Goal: Find specific page/section: Find specific page/section

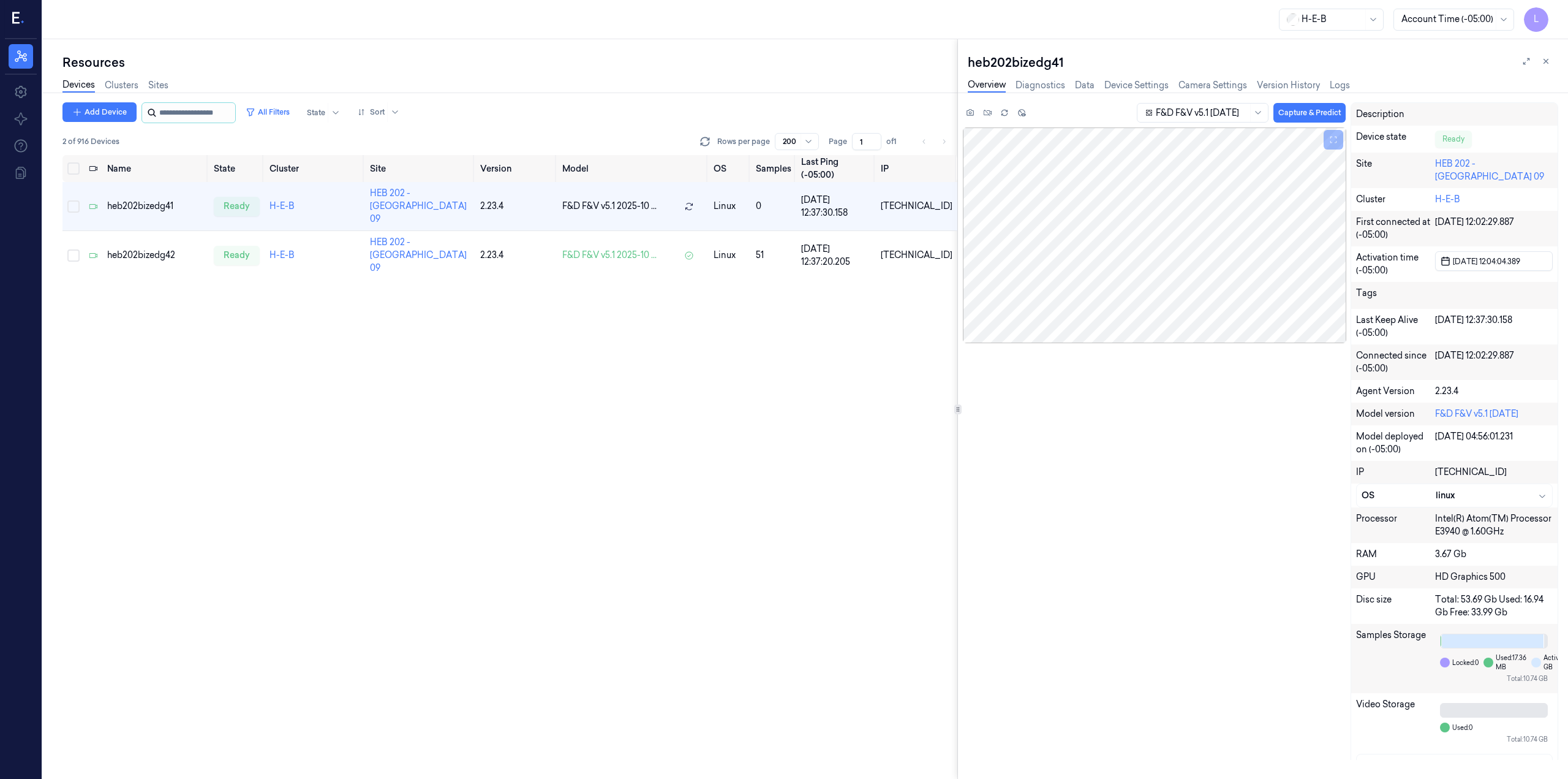
click at [197, 111] on input "string" at bounding box center [196, 113] width 74 height 20
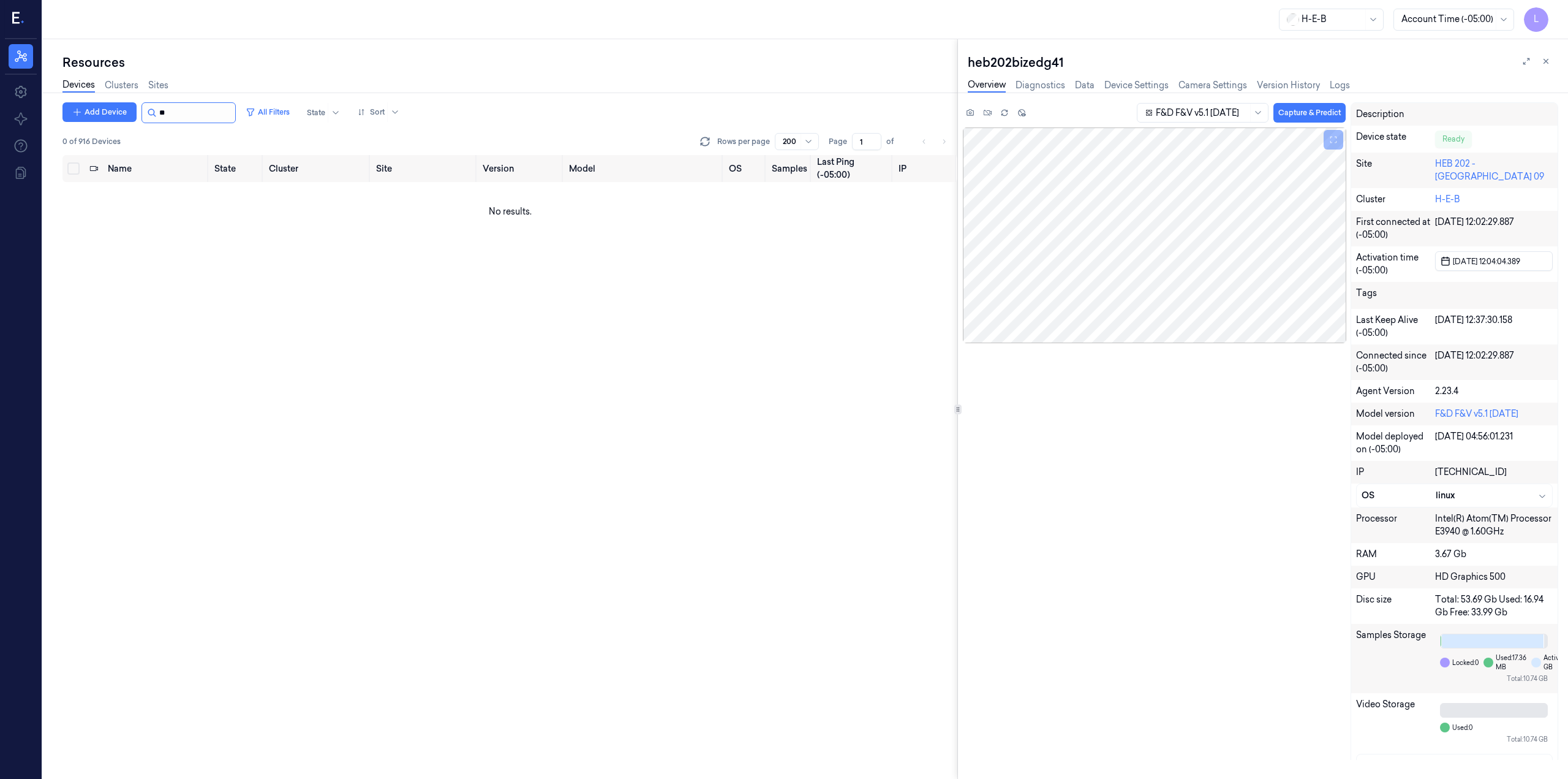
type input "*"
type input "**"
click at [158, 81] on link "Sites" at bounding box center [158, 85] width 20 height 14
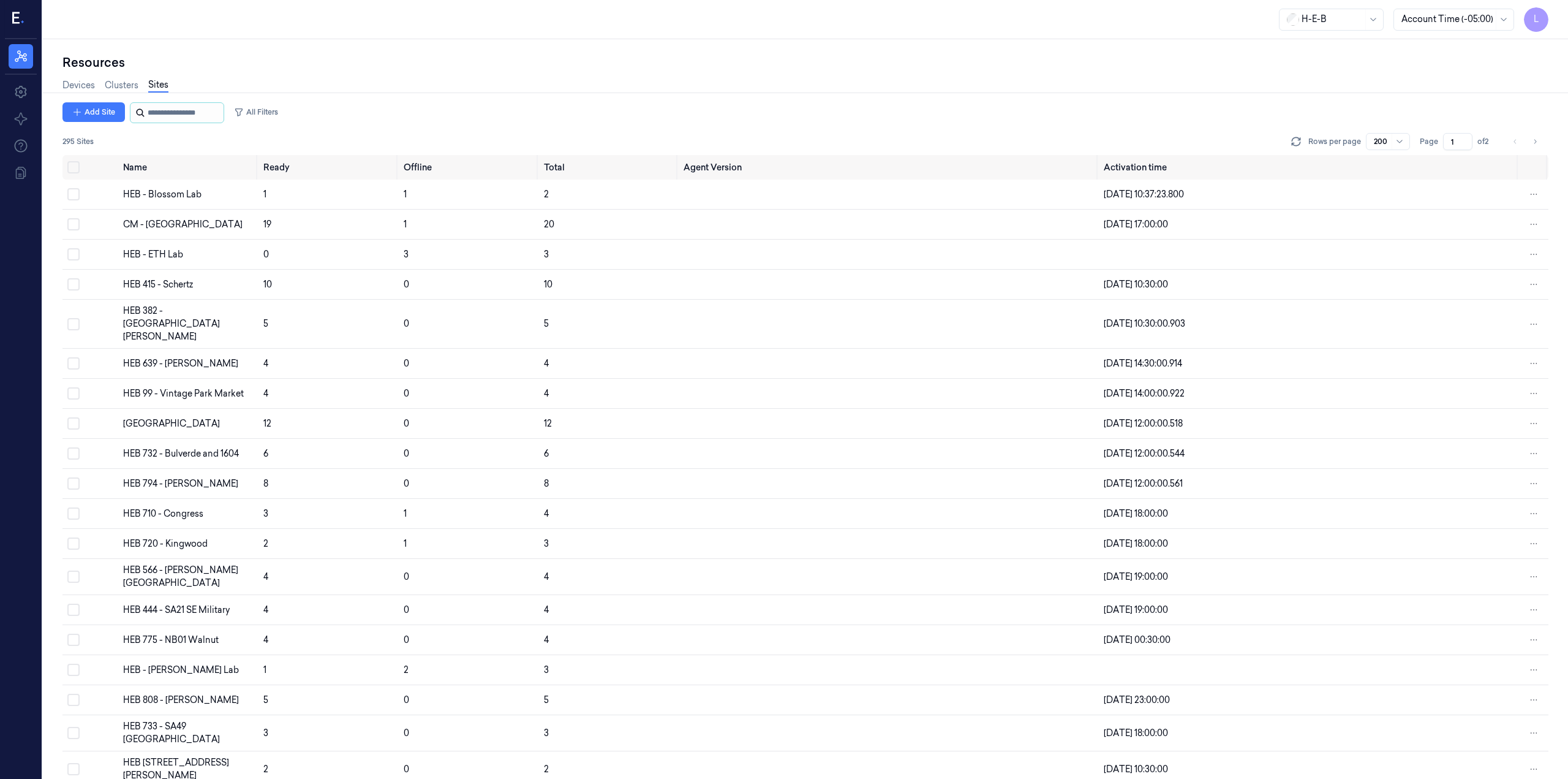
click at [179, 108] on input "string" at bounding box center [184, 113] width 74 height 20
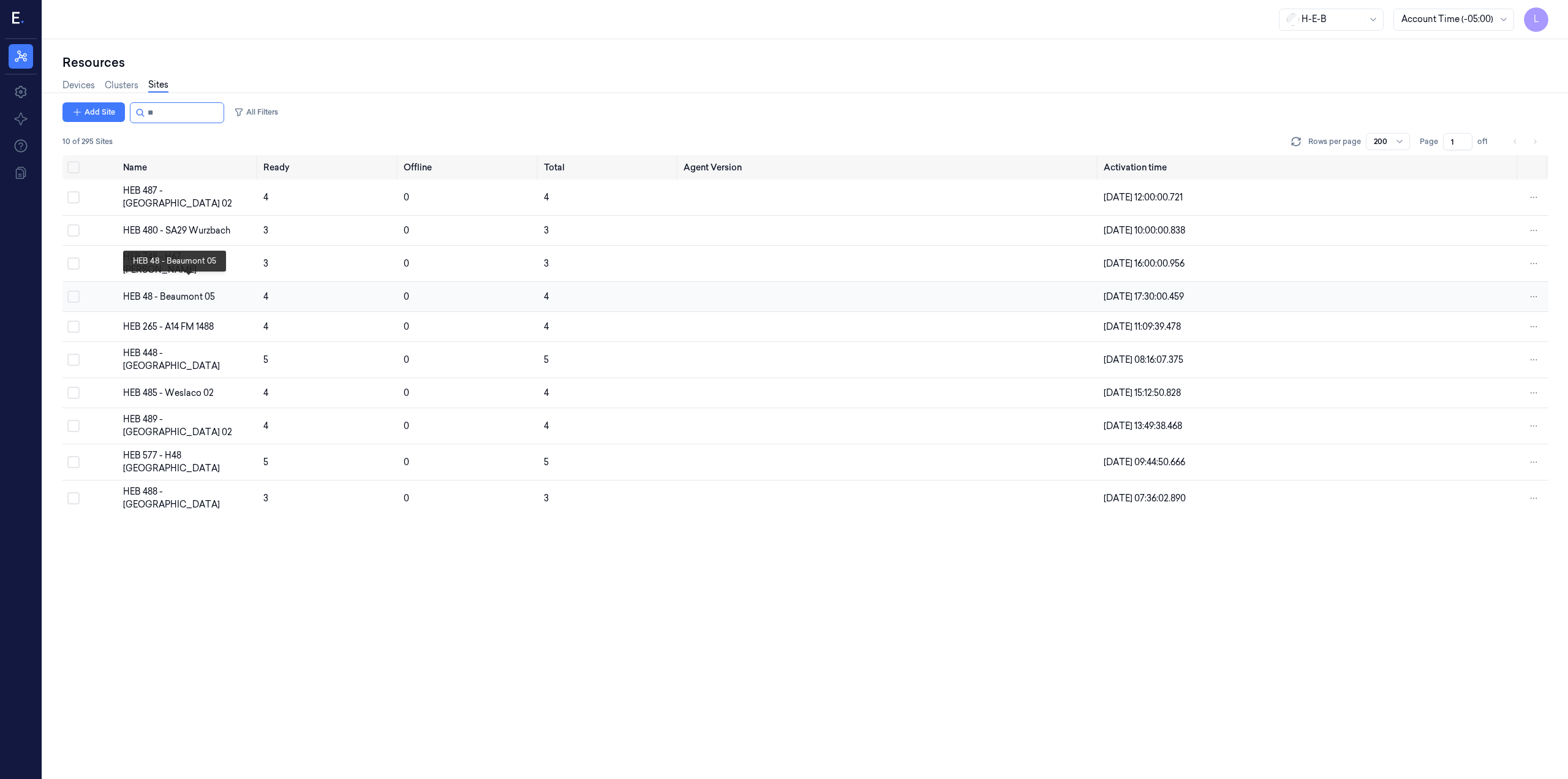
type input "**"
click at [172, 290] on div "HEB 48 - Beaumont 05" at bounding box center [187, 297] width 130 height 13
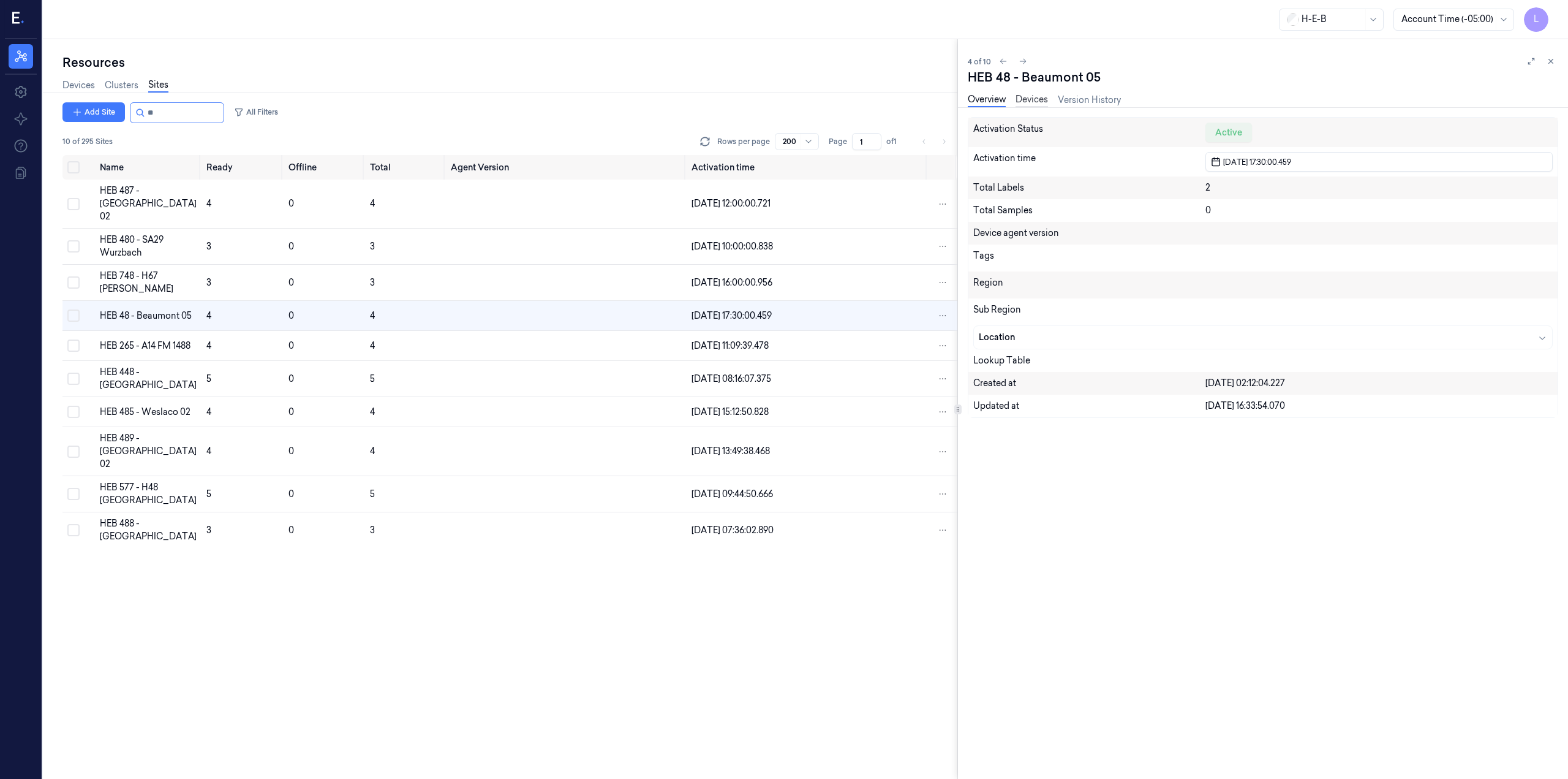
click at [1027, 101] on link "Devices" at bounding box center [1032, 100] width 32 height 14
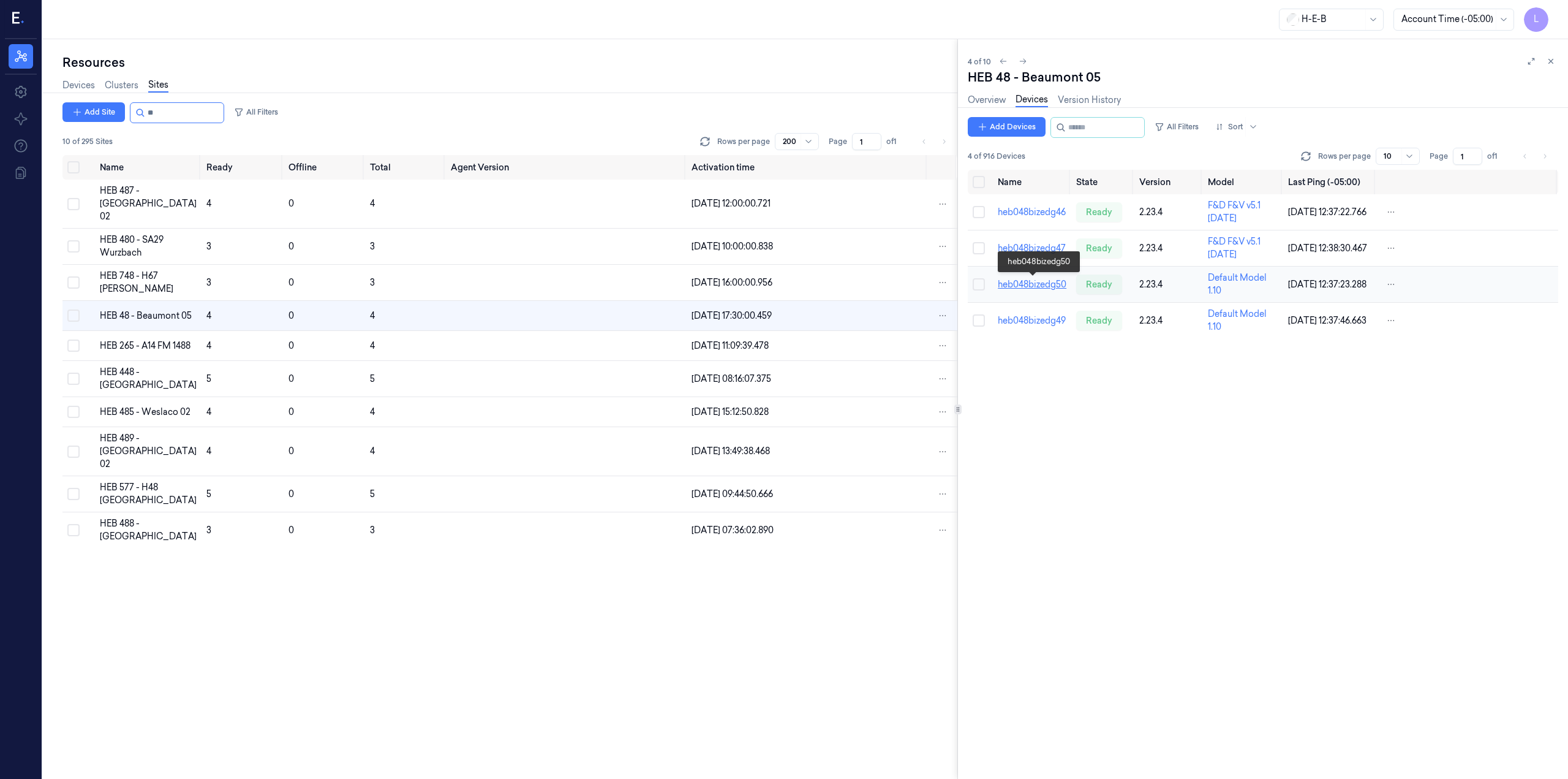
click at [1032, 288] on link "heb048bizedg50" at bounding box center [1032, 284] width 69 height 11
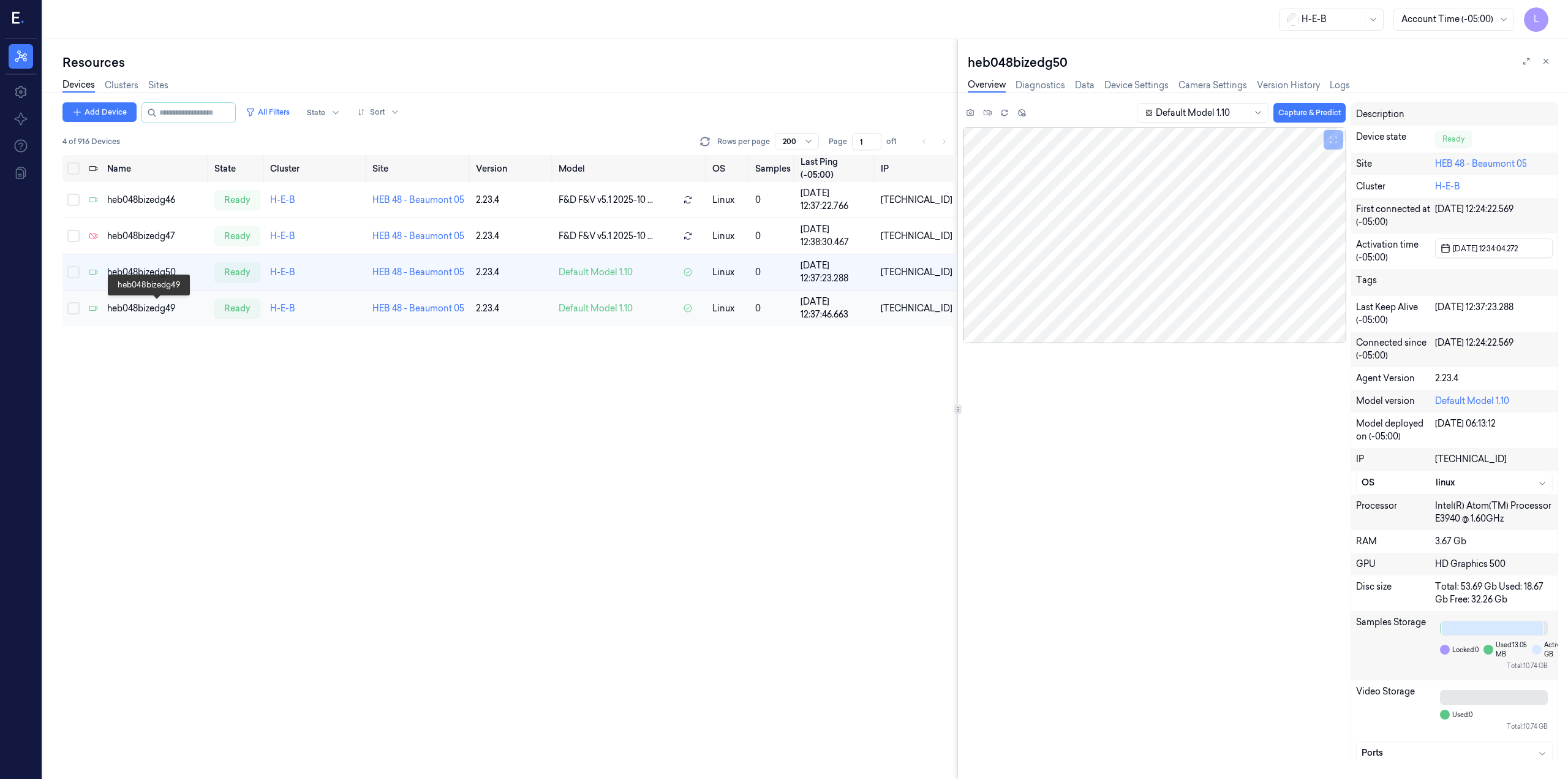
click at [151, 311] on div "heb048bizedg49" at bounding box center [155, 309] width 97 height 13
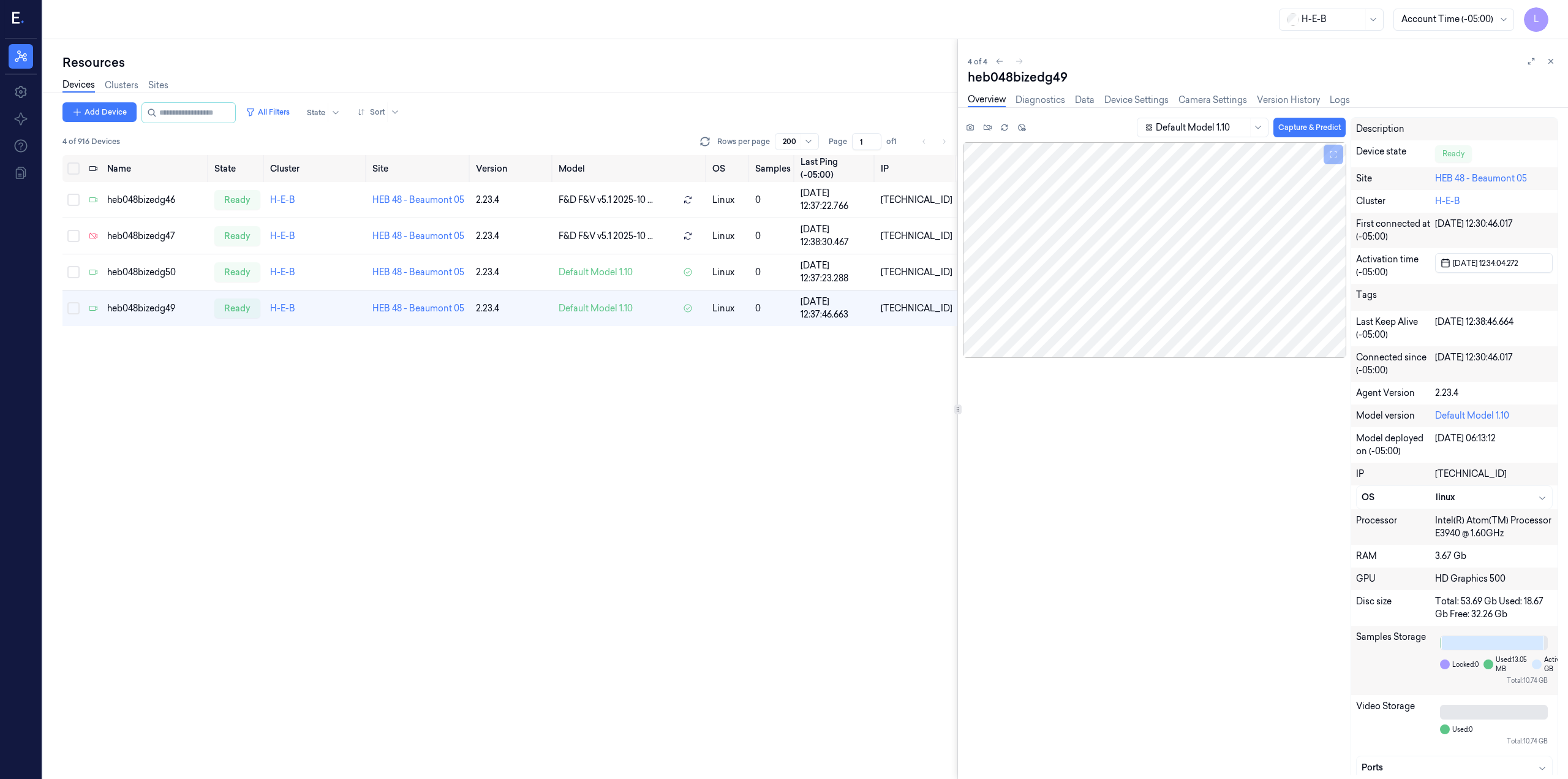
click at [182, 102] on div "Devices Clusters Sites" at bounding box center [509, 87] width 895 height 32
click at [177, 117] on input "string" at bounding box center [196, 113] width 74 height 20
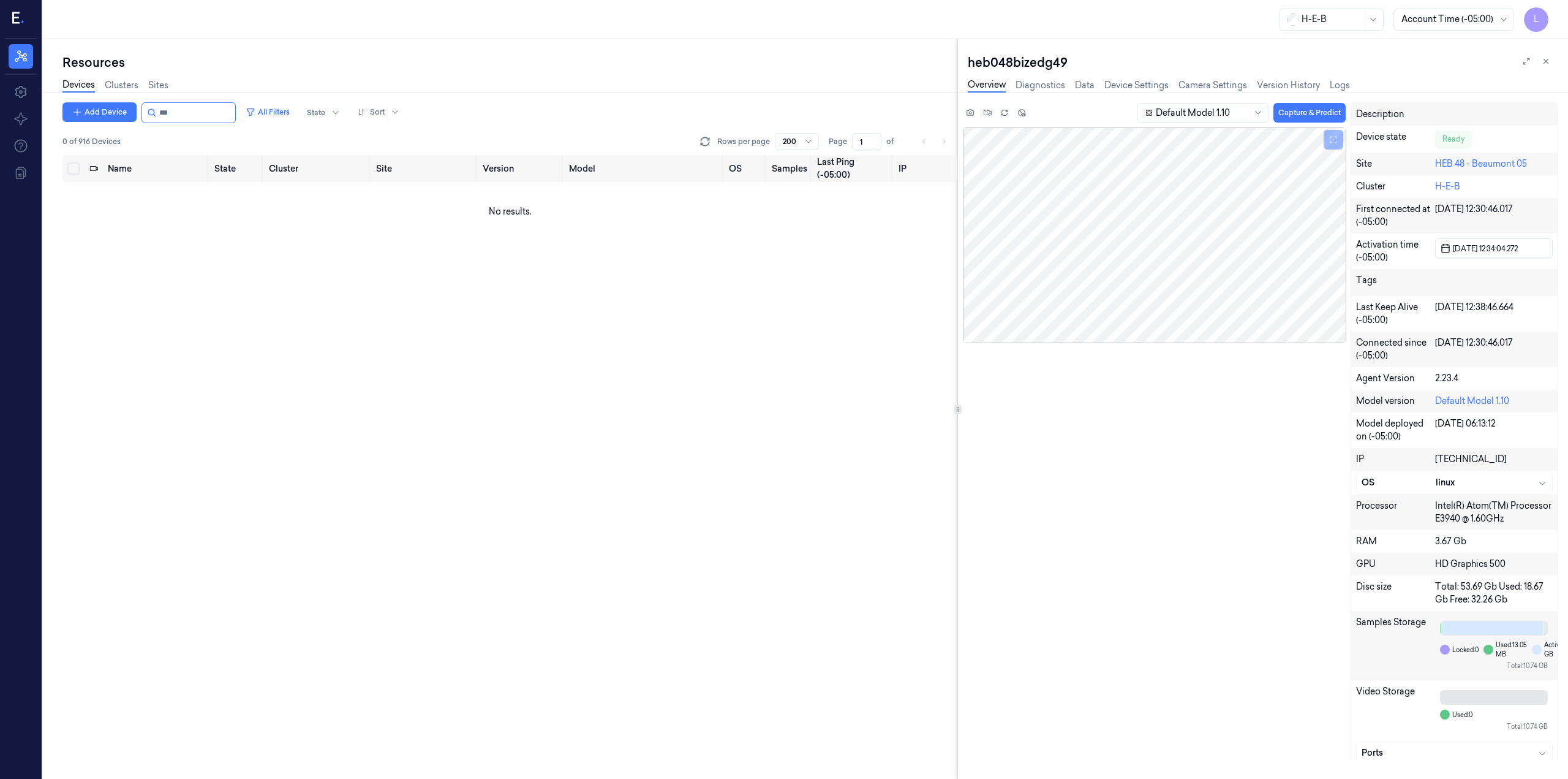
type input "***"
click at [163, 85] on link "Sites" at bounding box center [158, 85] width 20 height 14
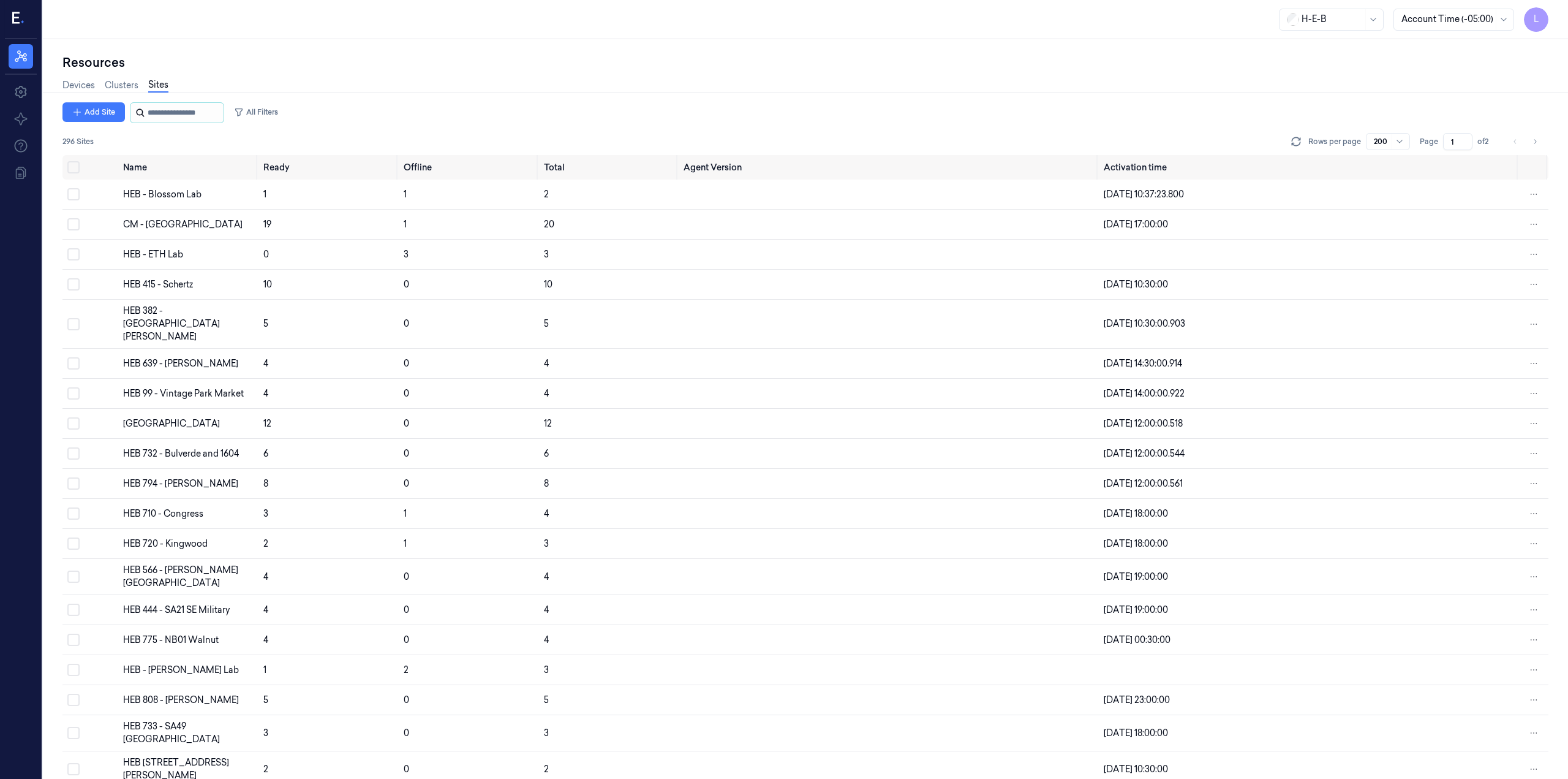
click at [165, 111] on input "string" at bounding box center [184, 113] width 74 height 20
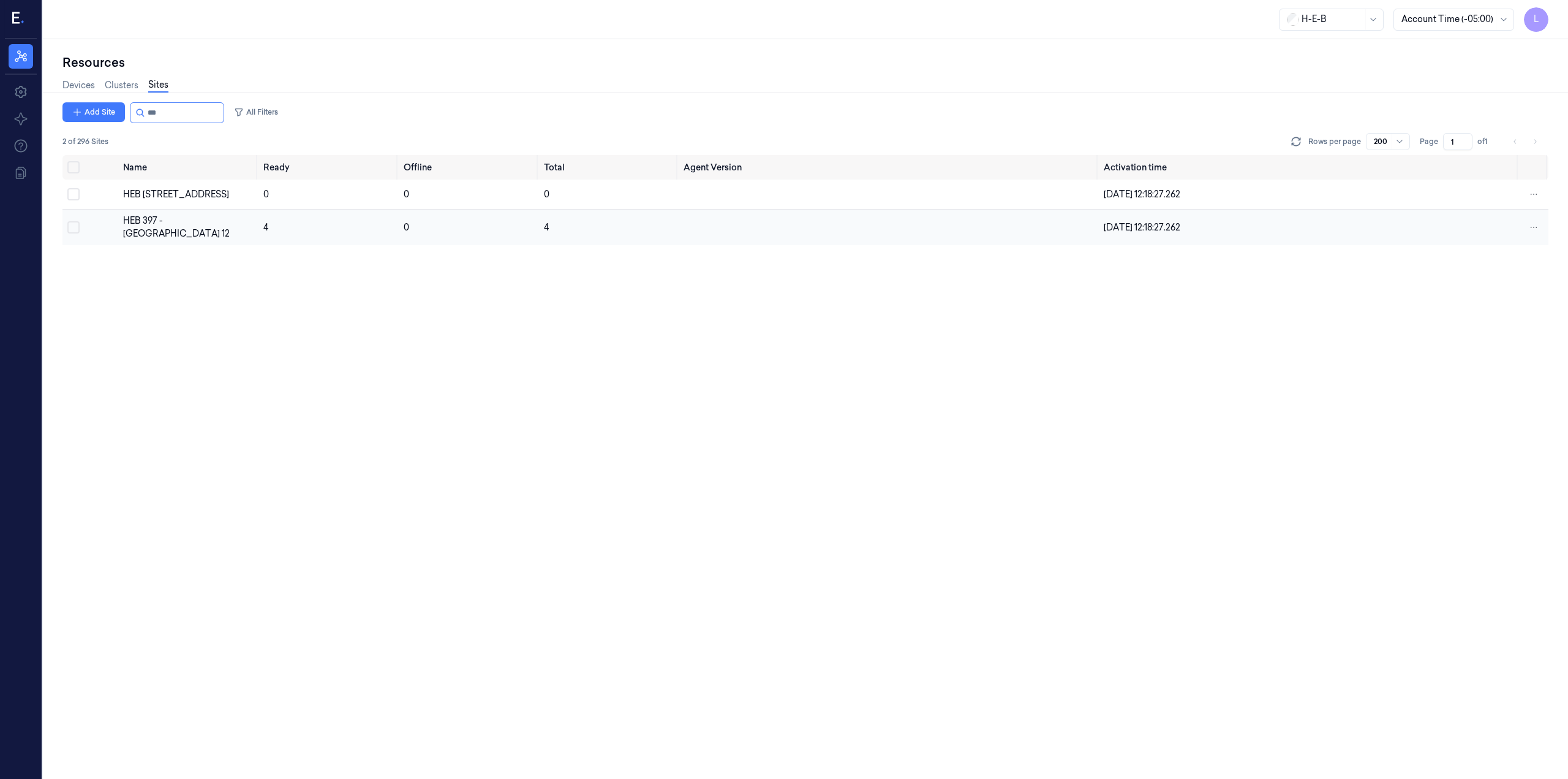
type input "***"
click at [155, 225] on div "HEB 397 - [GEOGRAPHIC_DATA] 12" at bounding box center [187, 227] width 130 height 26
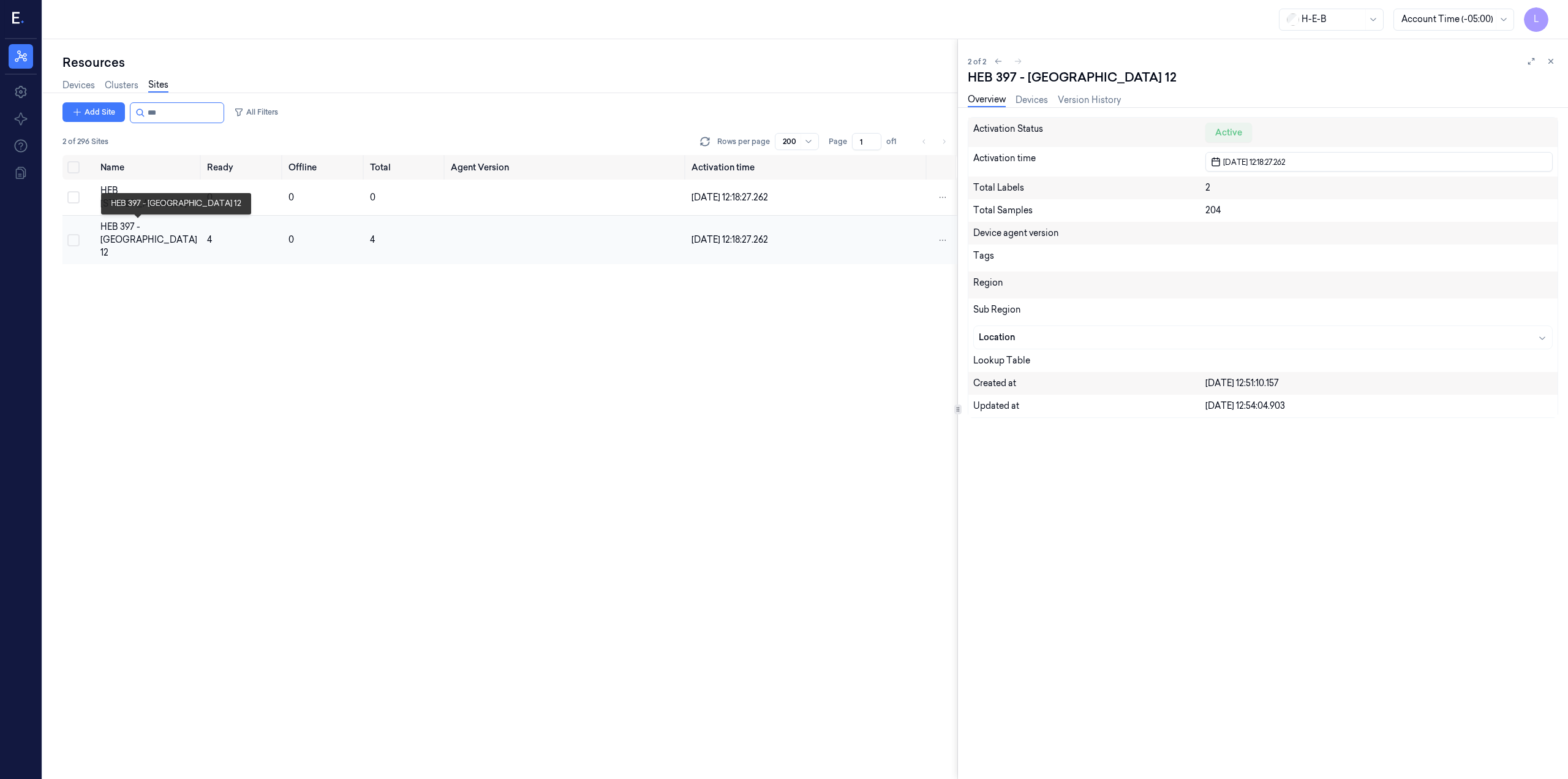
click at [137, 232] on div "HEB 397 - [GEOGRAPHIC_DATA] 12" at bounding box center [148, 240] width 97 height 39
click at [1035, 100] on link "Devices" at bounding box center [1032, 100] width 32 height 14
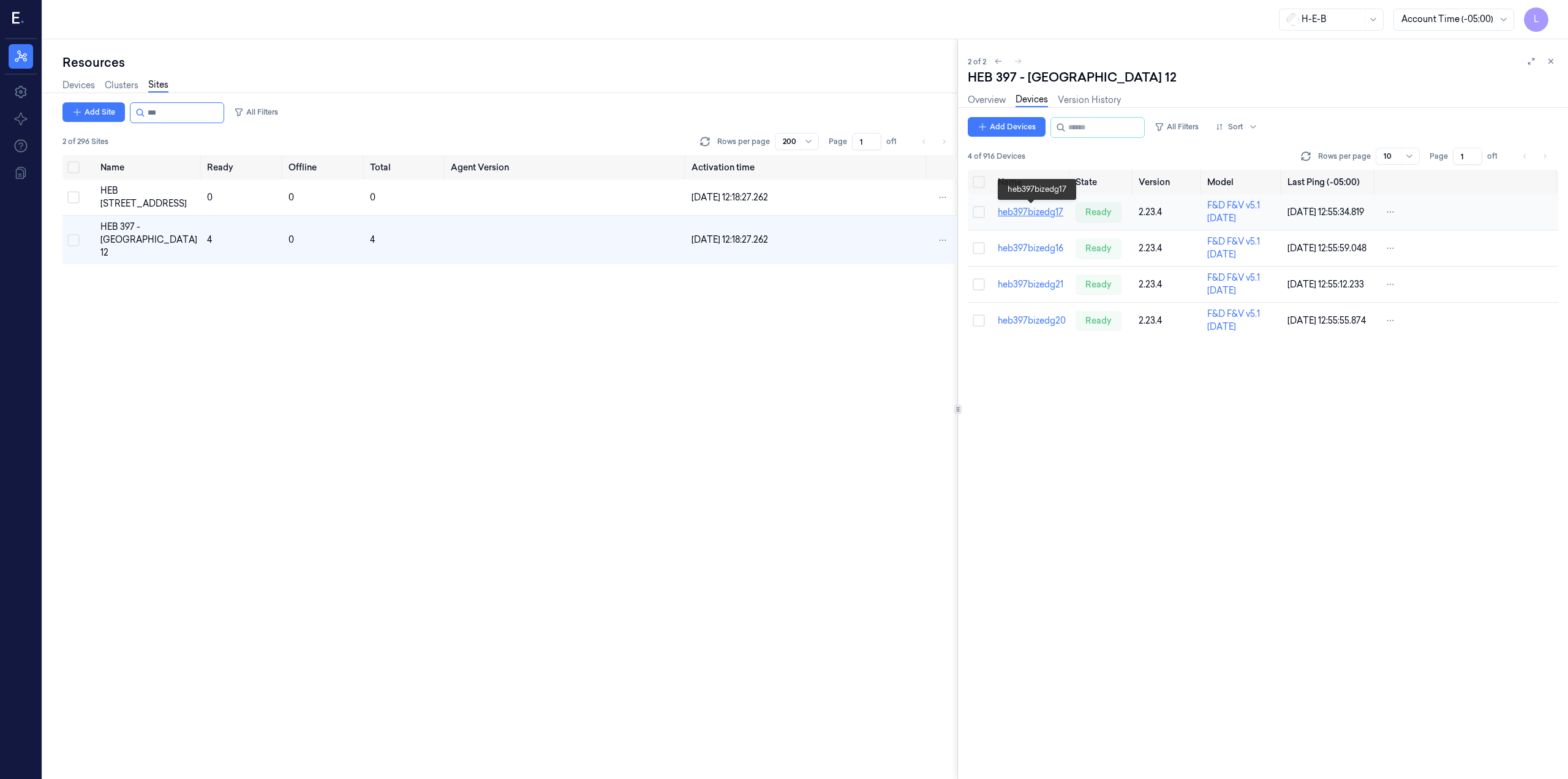
click at [1021, 207] on link "heb397bizedg17" at bounding box center [1030, 212] width 66 height 11
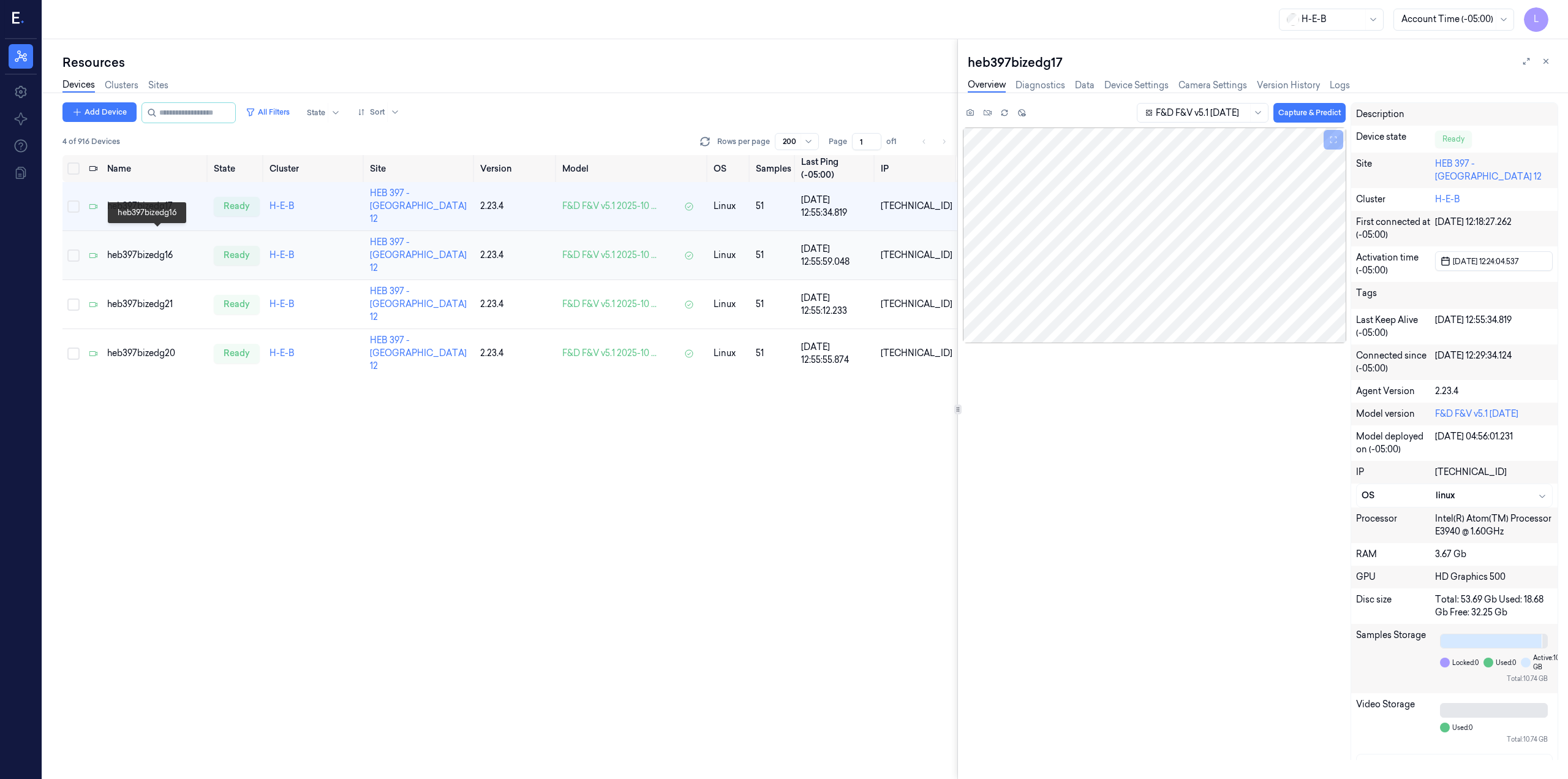
click at [144, 249] on div "heb397bizedg16" at bounding box center [155, 256] width 97 height 13
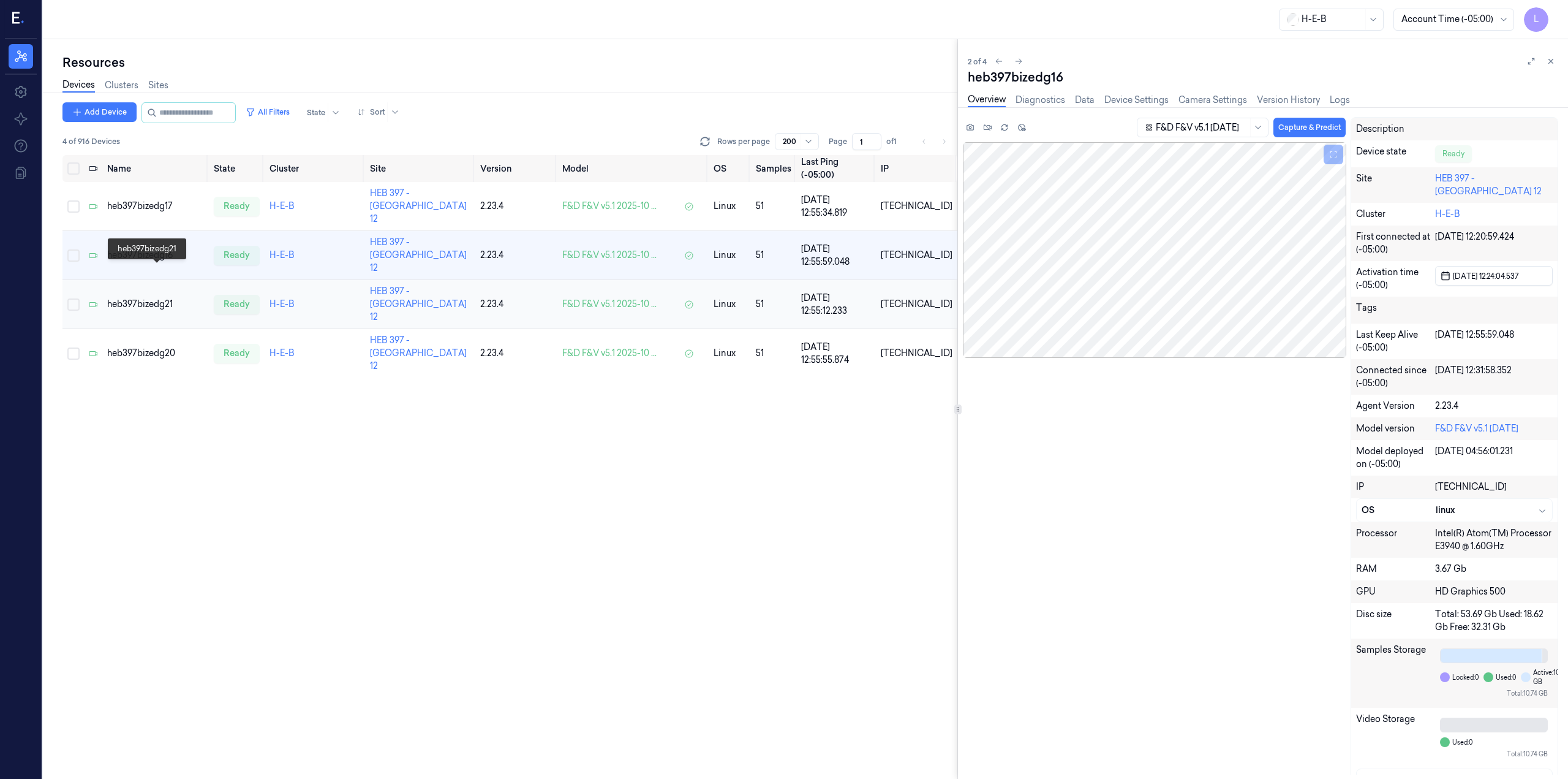
click at [144, 298] on div "heb397bizedg21" at bounding box center [155, 304] width 97 height 13
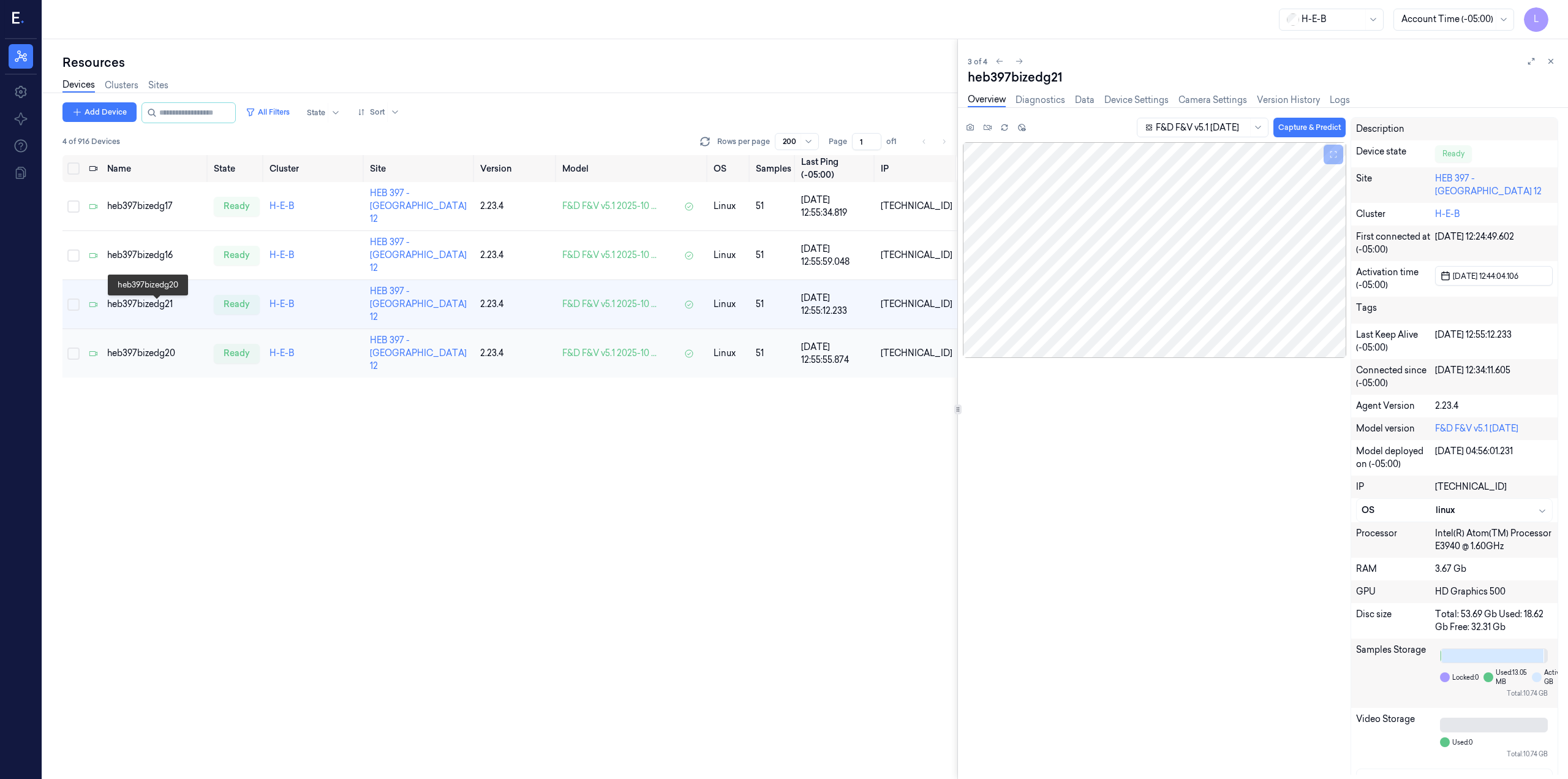
click at [146, 347] on div "heb397bizedg20" at bounding box center [155, 353] width 97 height 13
click at [158, 298] on div "heb397bizedg21" at bounding box center [155, 304] width 97 height 13
click at [230, 112] on input "string" at bounding box center [196, 113] width 74 height 20
type input "***"
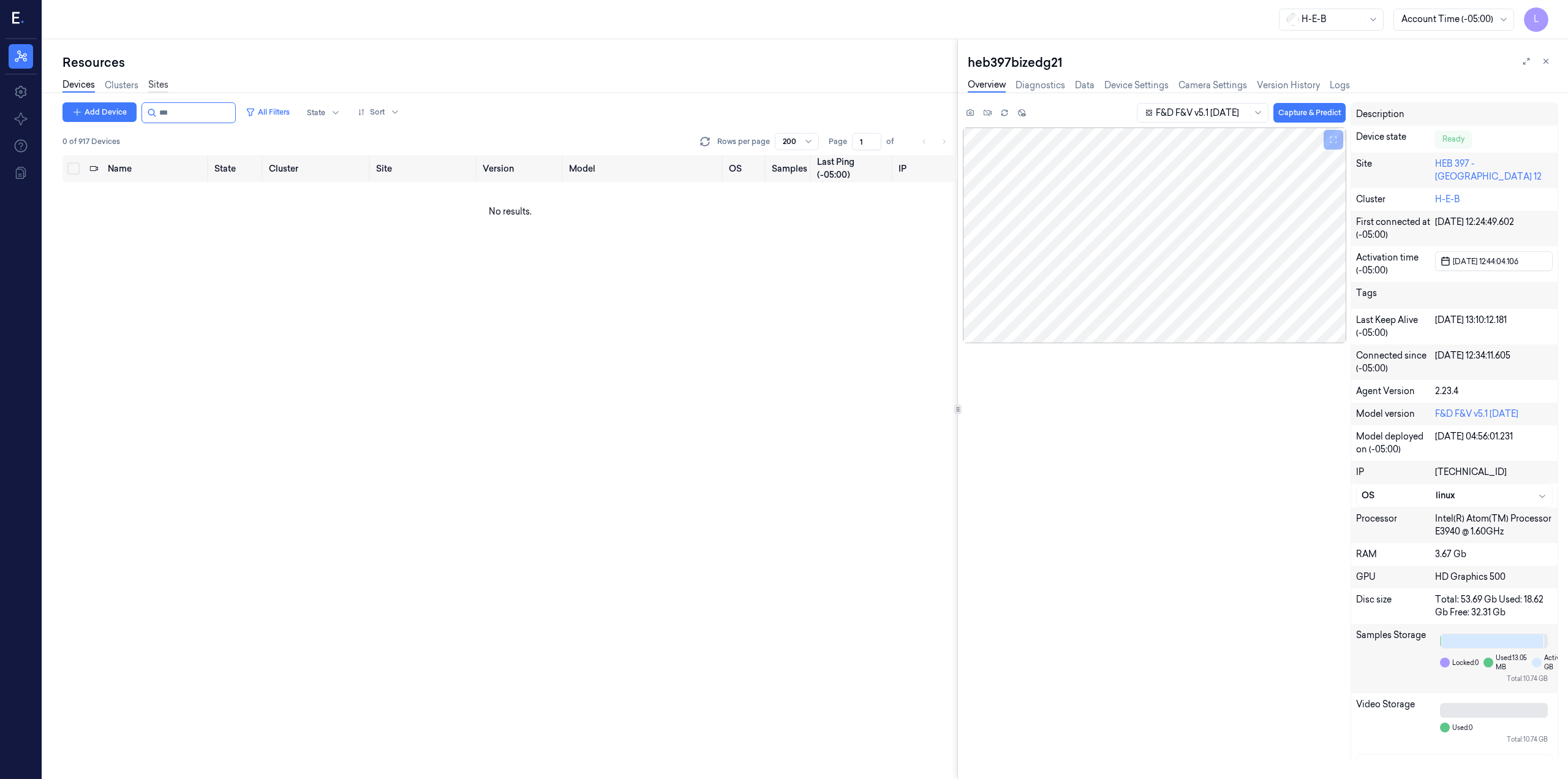
click at [156, 86] on link "Sites" at bounding box center [158, 85] width 20 height 14
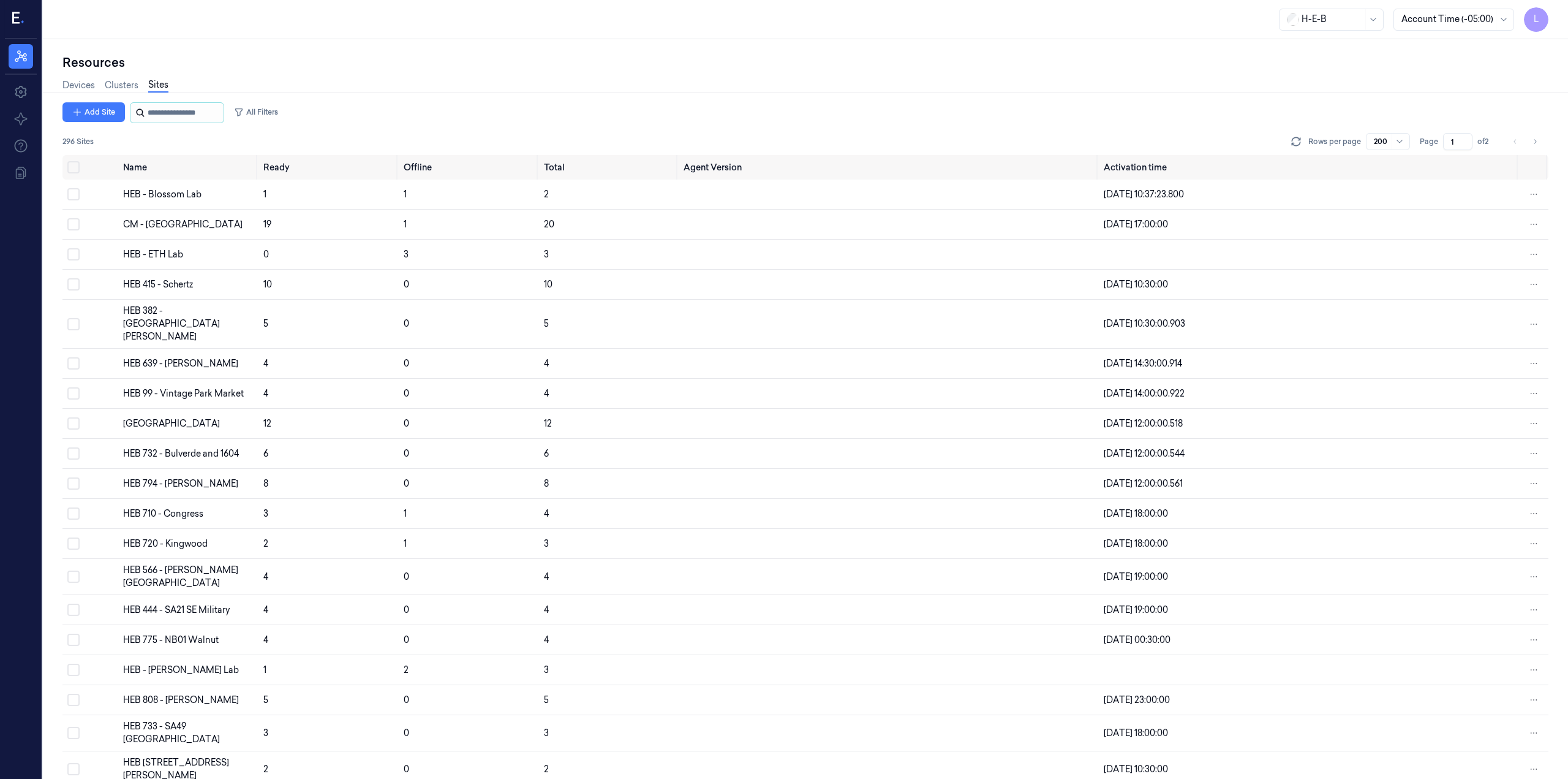
click at [199, 107] on input "string" at bounding box center [184, 113] width 74 height 20
type input "***"
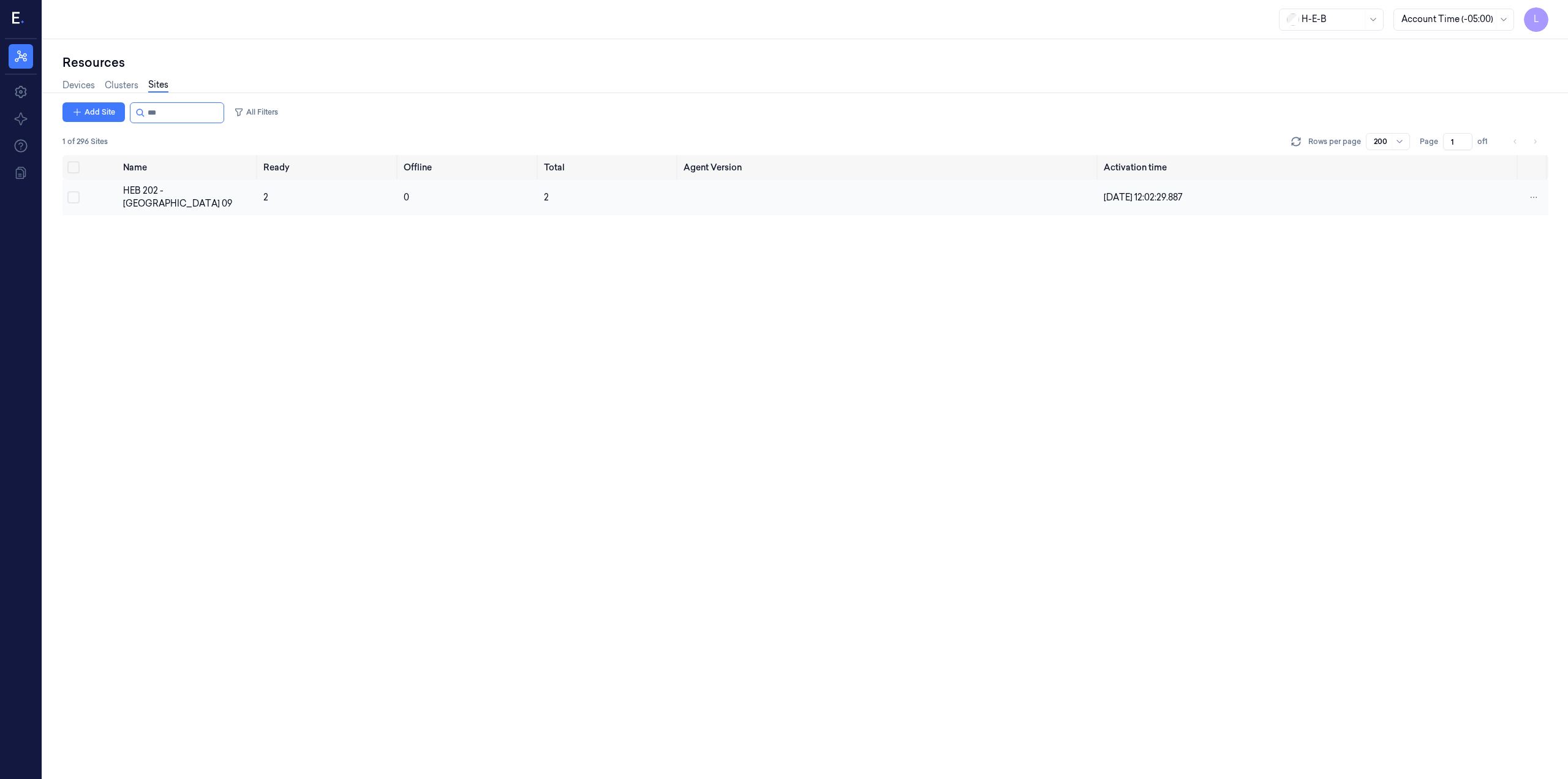
click at [177, 187] on td "HEB 202 - [GEOGRAPHIC_DATA] 09" at bounding box center [188, 197] width 140 height 36
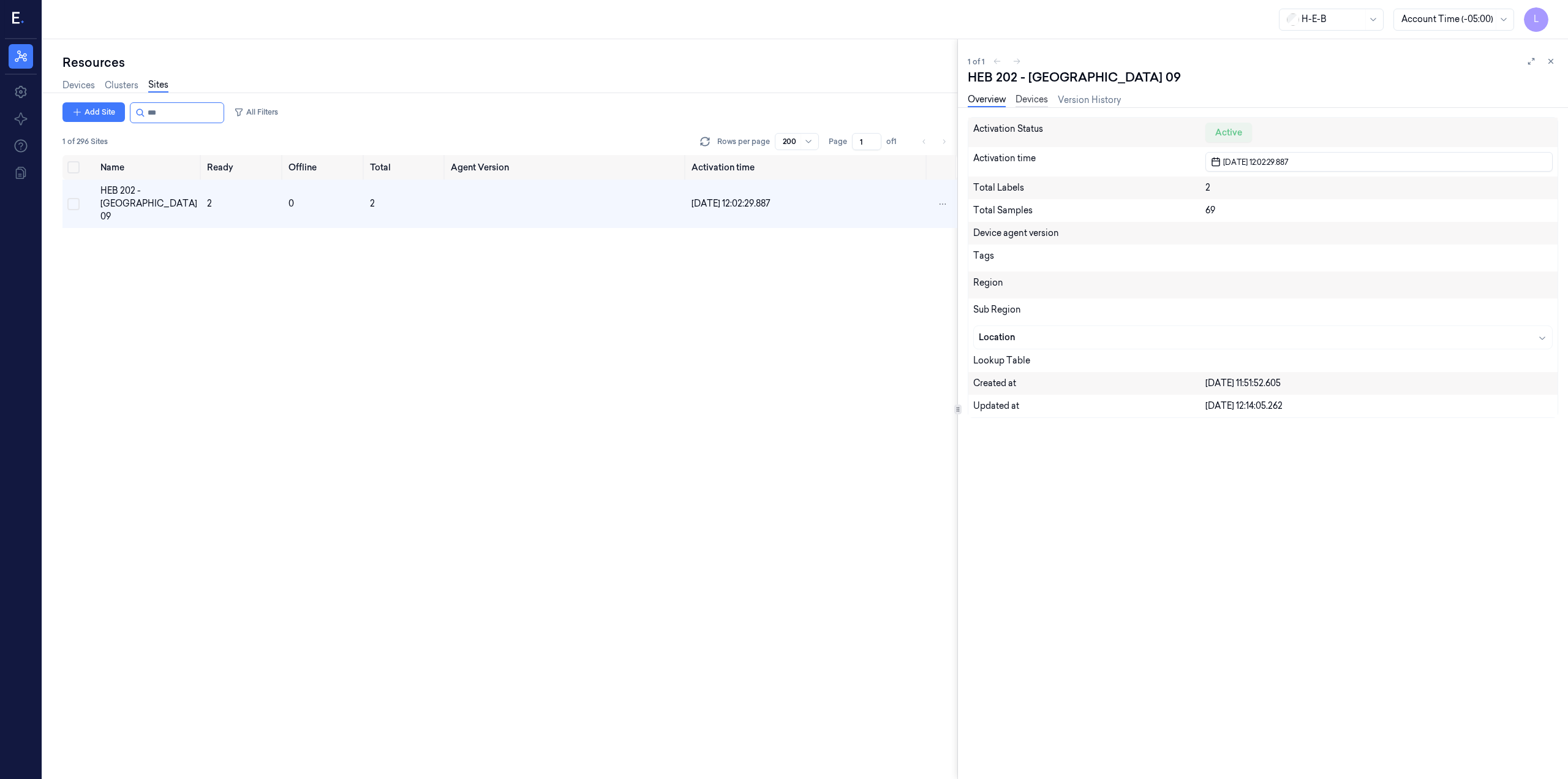
click at [1037, 102] on link "Devices" at bounding box center [1032, 100] width 32 height 14
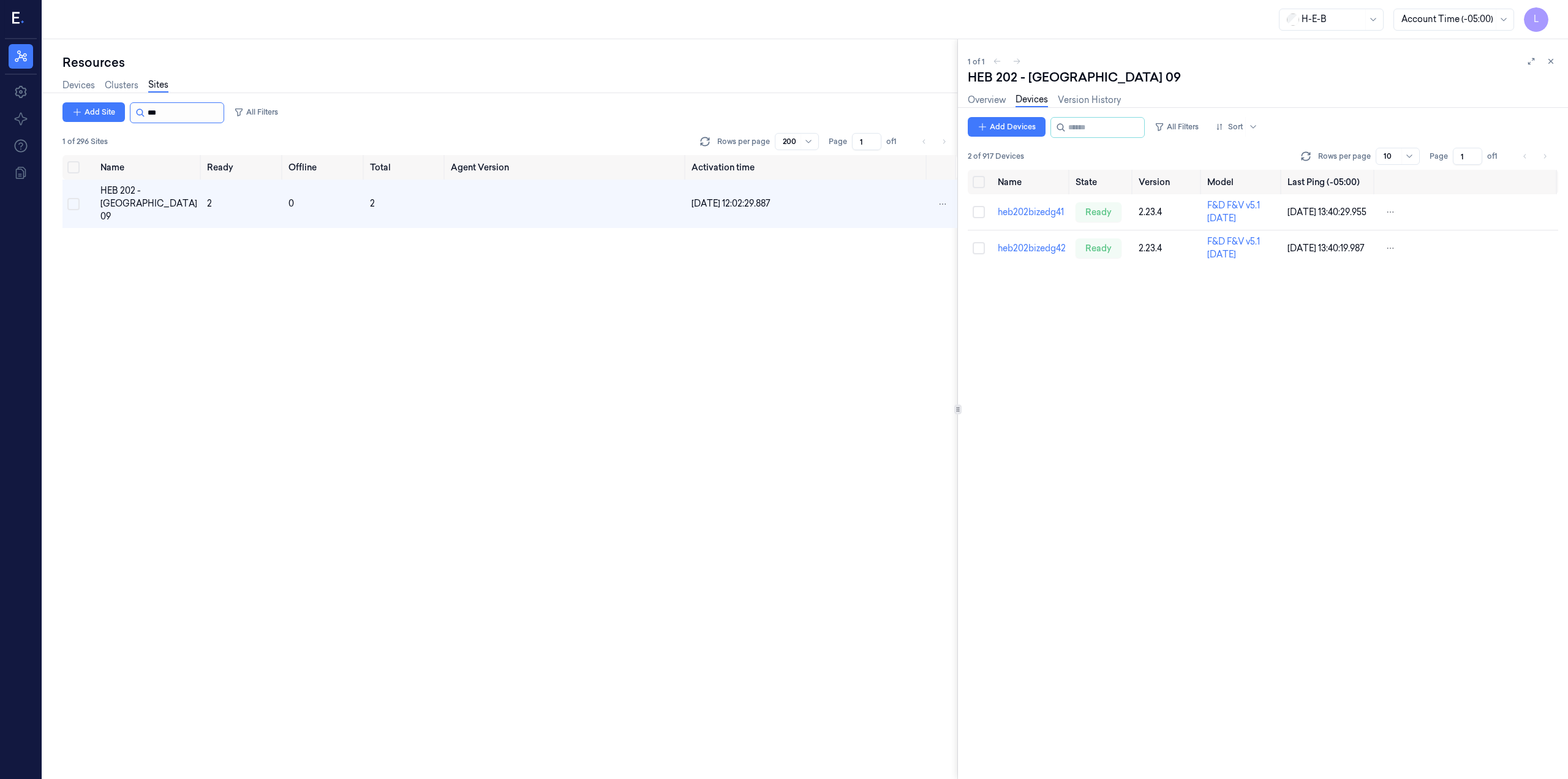
click at [191, 111] on input "string" at bounding box center [184, 113] width 74 height 20
